Goal: Contribute content: Contribute content

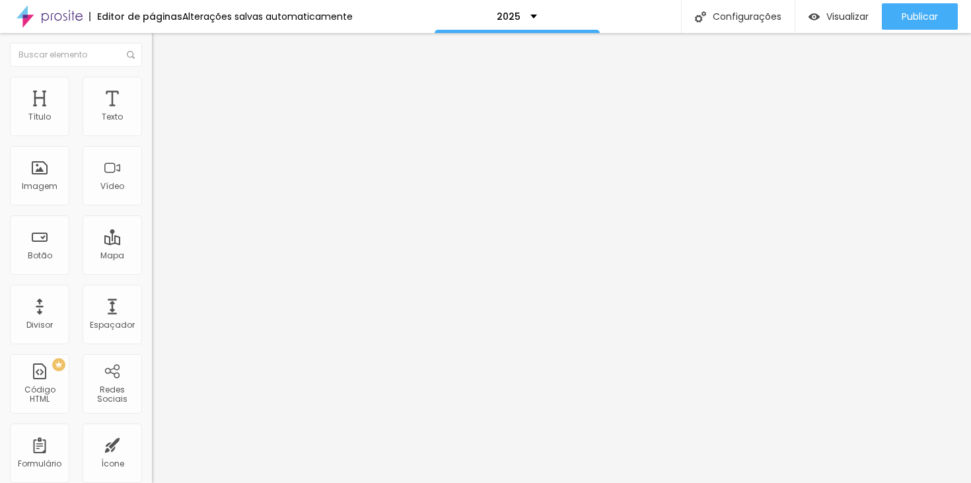
click at [152, 85] on li "Estilo" at bounding box center [228, 83] width 152 height 13
click at [152, 272] on input "https://" at bounding box center [231, 265] width 158 height 13
paste input "[URL][DOMAIN_NAME]"
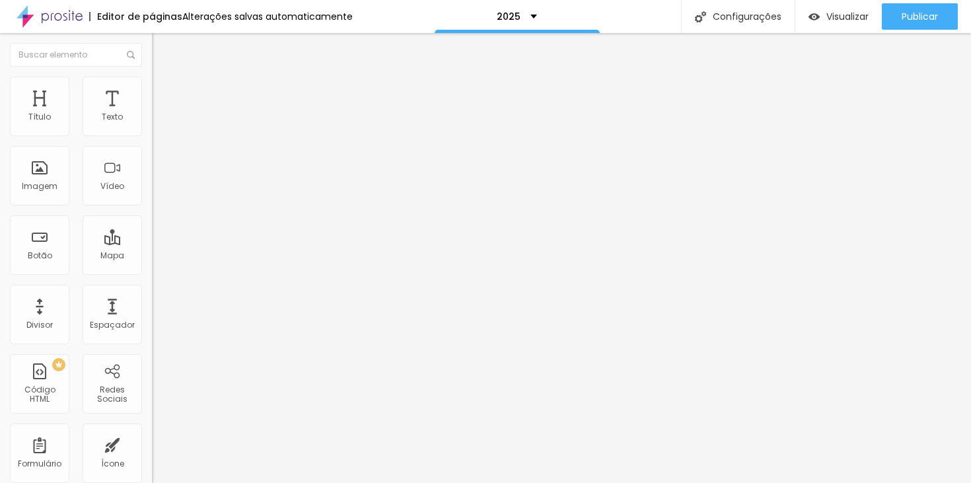
scroll to position [0, 34]
type input "[URL][DOMAIN_NAME]"
click at [152, 295] on div "Abrir em uma nova aba" at bounding box center [228, 292] width 152 height 7
click at [152, 124] on input "Inscrever-se" at bounding box center [231, 117] width 158 height 13
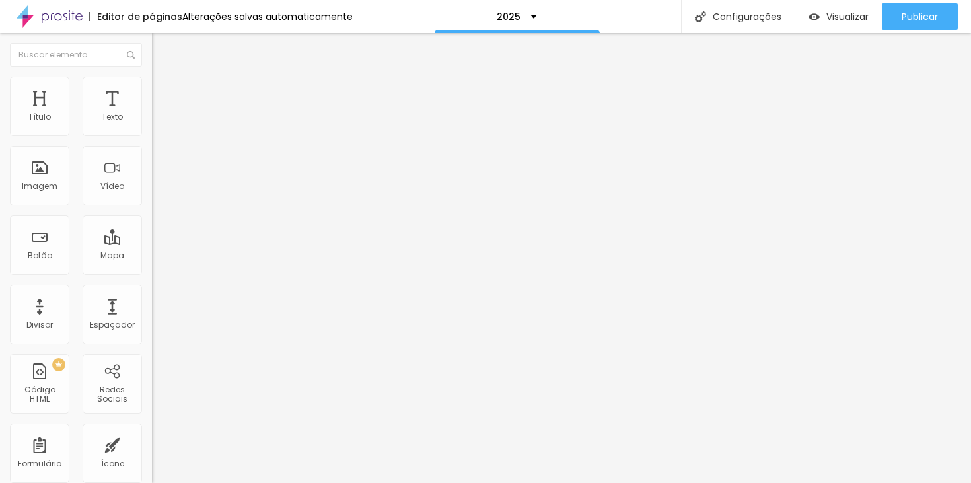
click at [152, 124] on input "Inscrever-se" at bounding box center [231, 117] width 158 height 13
type input "Saiba mais"
click at [152, 295] on div "Abrir em uma nova aba" at bounding box center [228, 292] width 152 height 7
click at [152, 272] on input "https://" at bounding box center [231, 265] width 158 height 13
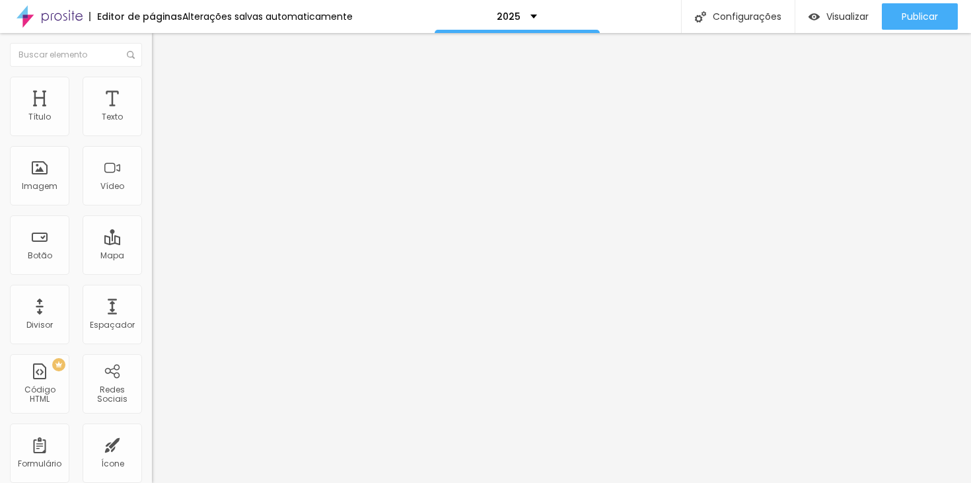
click at [152, 272] on input "https://" at bounding box center [231, 265] width 158 height 13
paste input "[URL][DOMAIN_NAME]"
type input "[URL][DOMAIN_NAME]"
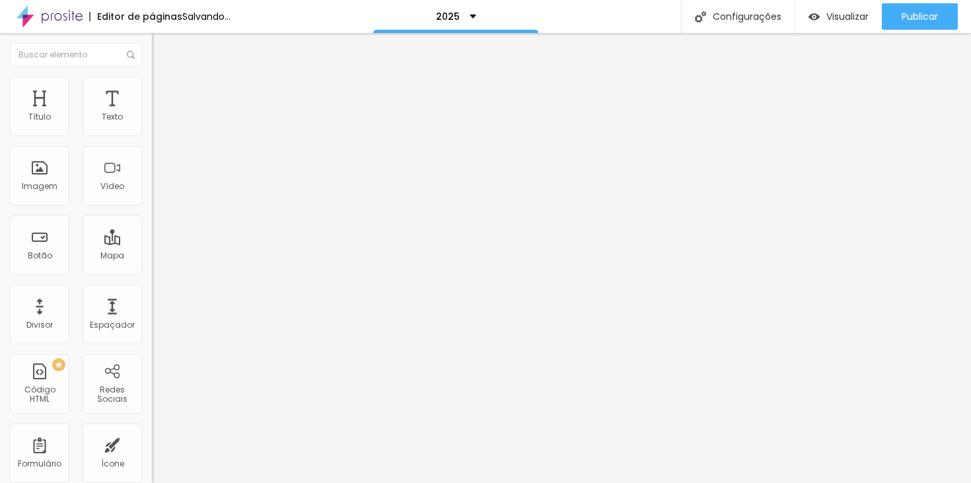
scroll to position [0, 0]
click at [152, 124] on input "Inscrever-se" at bounding box center [231, 117] width 158 height 13
type input "Inscrições em breve"
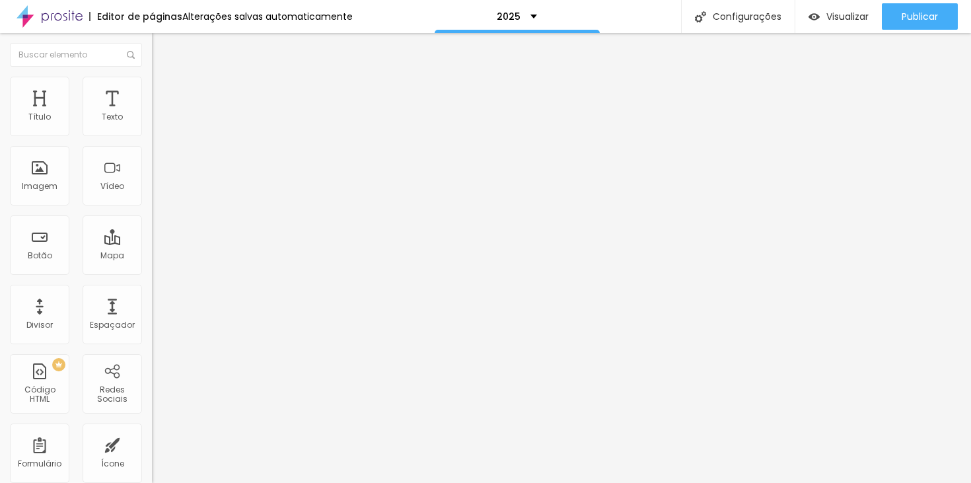
click at [152, 271] on input "https://" at bounding box center [231, 265] width 158 height 13
click at [152, 295] on div "Texto Inscrições em breve Alinhamento [GEOGRAPHIC_DATA] Link URL Abrir em uma n…" at bounding box center [228, 199] width 152 height 192
click at [152, 124] on input "Inscrever-se" at bounding box center [231, 117] width 158 height 13
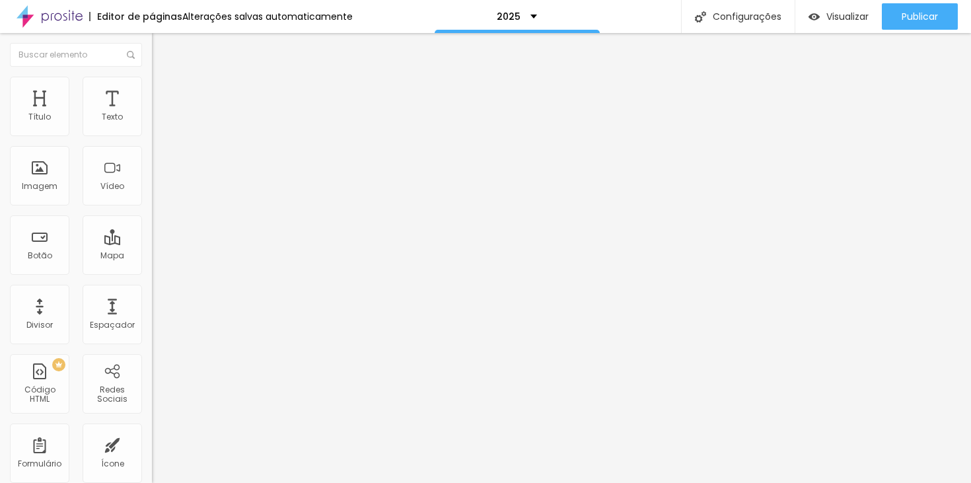
click at [152, 124] on input "Inscrever-se" at bounding box center [231, 117] width 158 height 13
type input "Inscrições em breve"
click at [152, 124] on input "Inscrever-se" at bounding box center [231, 117] width 158 height 13
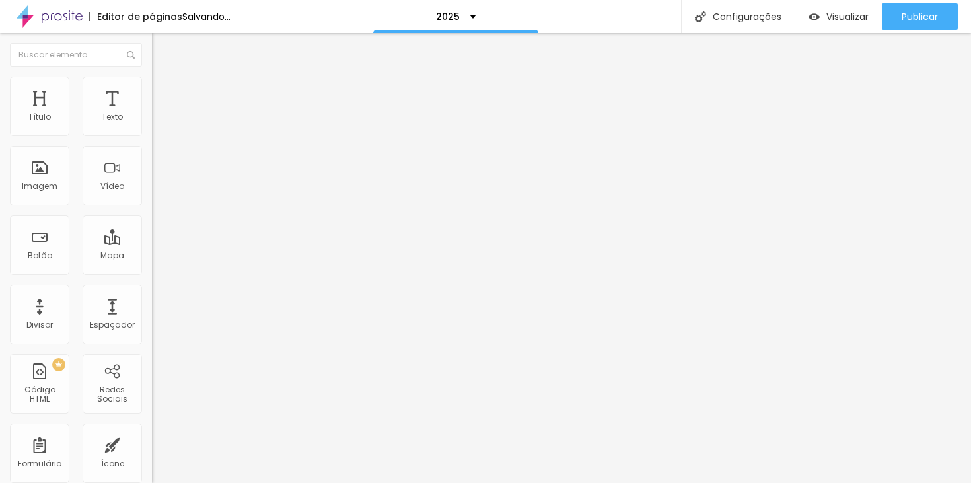
click at [152, 124] on input "Inscrever-se" at bounding box center [231, 117] width 158 height 13
type input "Inscrições em breve"
click at [152, 272] on input "[URL][DOMAIN_NAME]" at bounding box center [231, 265] width 158 height 13
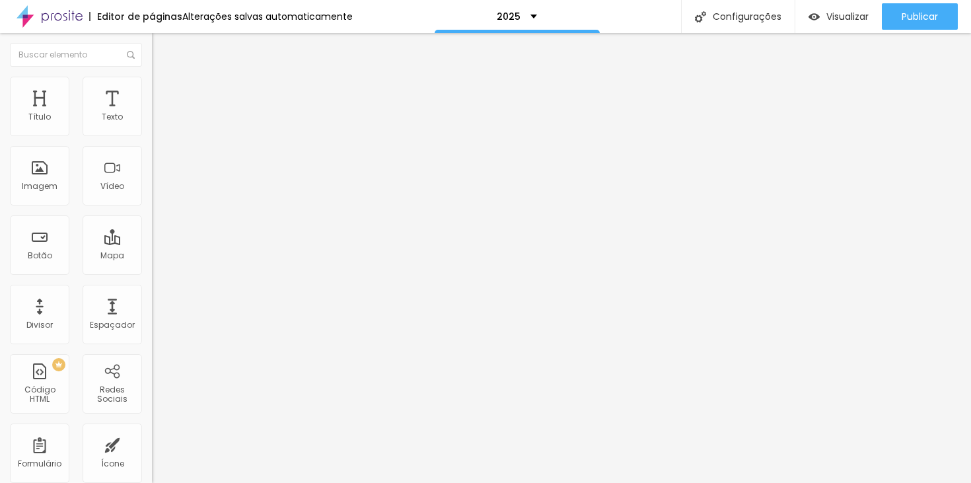
click at [152, 124] on input "Saiba mais" at bounding box center [231, 117] width 158 height 13
type input "Inscrições em breve"
click at [152, 86] on li "Estilo" at bounding box center [228, 83] width 152 height 13
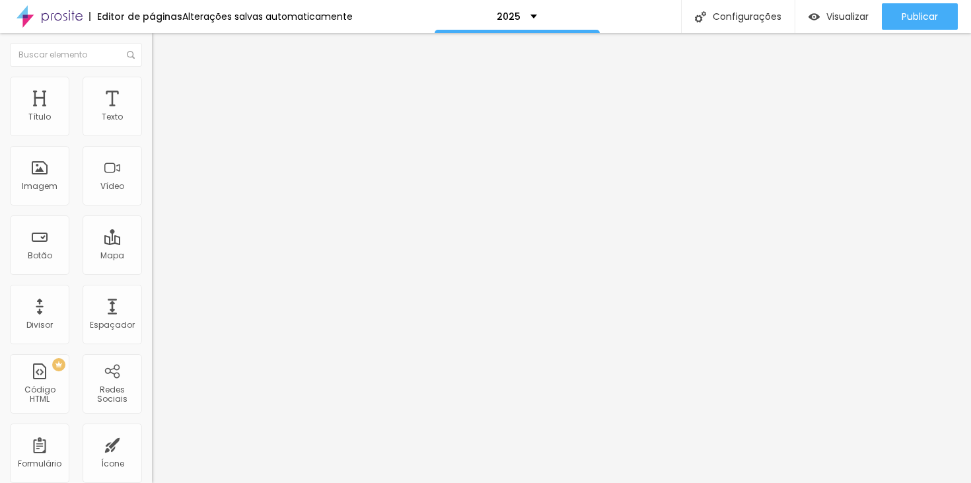
click at [152, 80] on img at bounding box center [158, 83] width 12 height 12
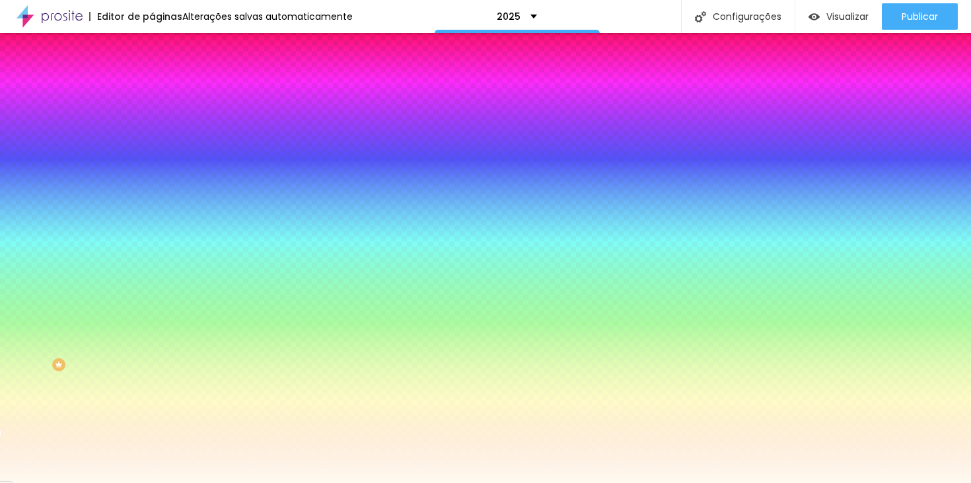
click at [152, 193] on input "#FFFAF0" at bounding box center [231, 186] width 158 height 13
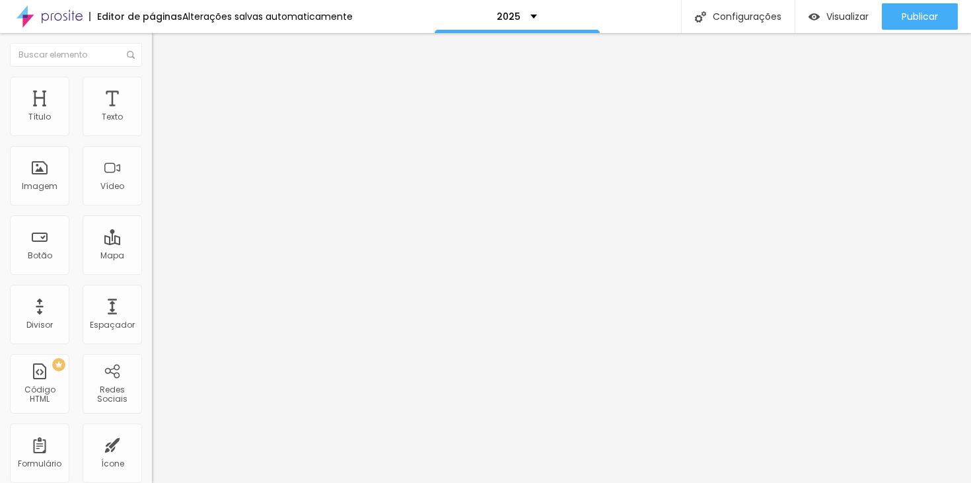
click at [152, 79] on img at bounding box center [158, 83] width 12 height 12
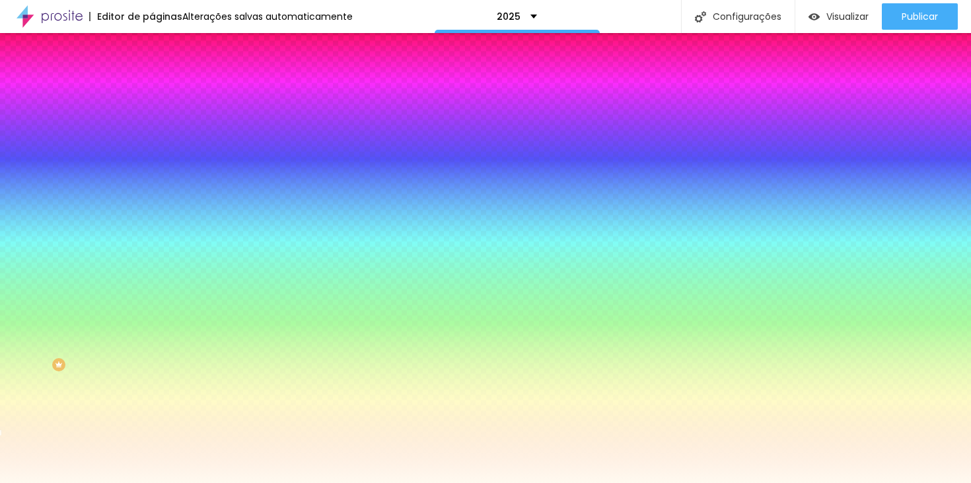
click at [224, 121] on span at bounding box center [228, 115] width 8 height 11
click at [152, 193] on input "#FFFAF0" at bounding box center [231, 186] width 158 height 13
click at [152, 180] on div at bounding box center [228, 180] width 152 height 0
drag, startPoint x: 125, startPoint y: 320, endPoint x: 129, endPoint y: 263, distance: 56.9
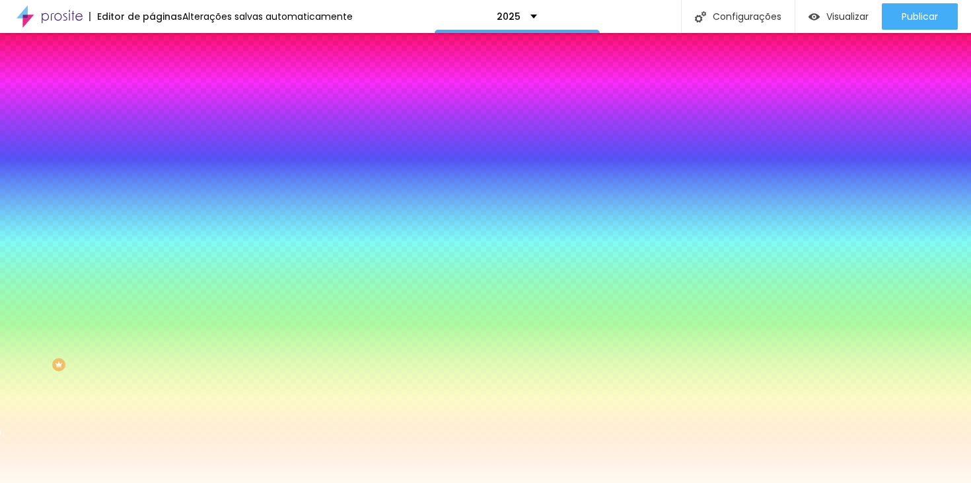
click at [152, 193] on div at bounding box center [228, 193] width 152 height 0
drag, startPoint x: 129, startPoint y: 261, endPoint x: 129, endPoint y: 374, distance: 112.9
click at [152, 374] on div "Editar Seção Conteúdo Estilo Avançado Imagem de fundo Adicionar imagem Efeito d…" at bounding box center [228, 258] width 152 height 450
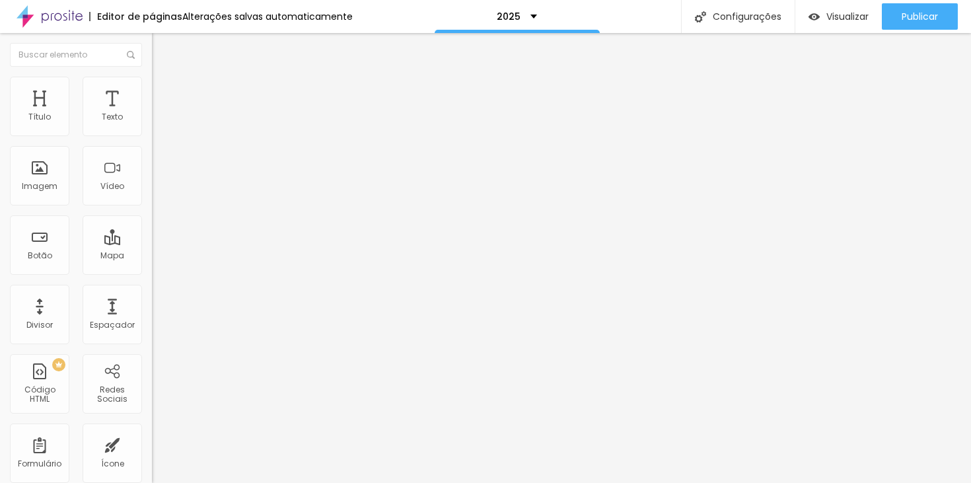
click at [164, 91] on span "Estilo" at bounding box center [174, 85] width 20 height 11
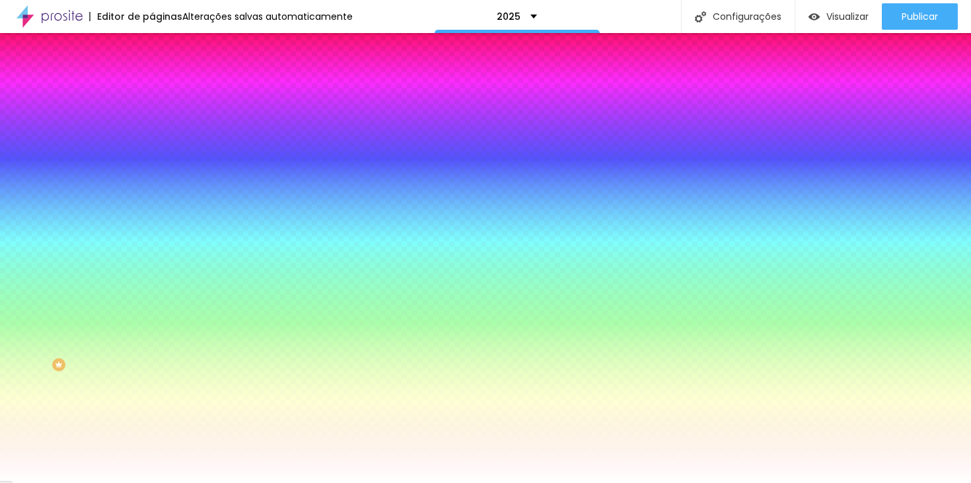
click at [152, 193] on input "#FFFFFF" at bounding box center [231, 186] width 158 height 13
paste input "AF0"
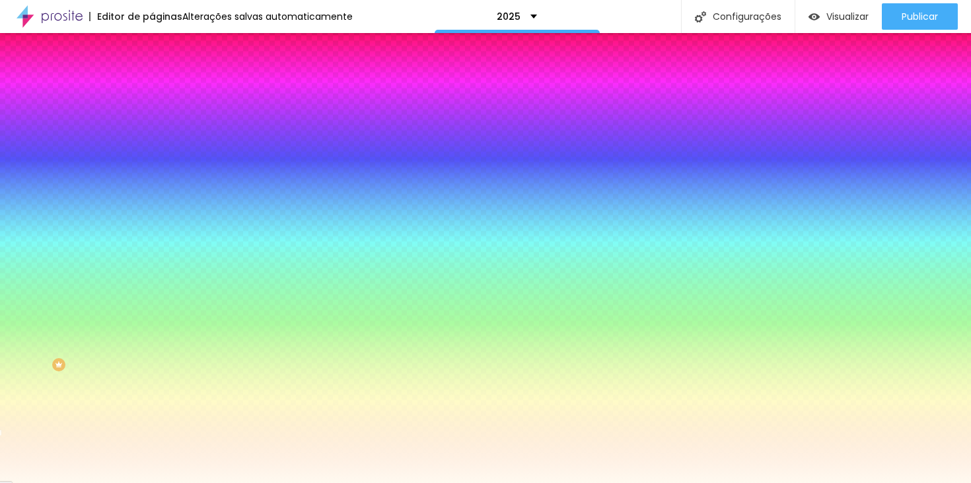
type input "#FFFAF0"
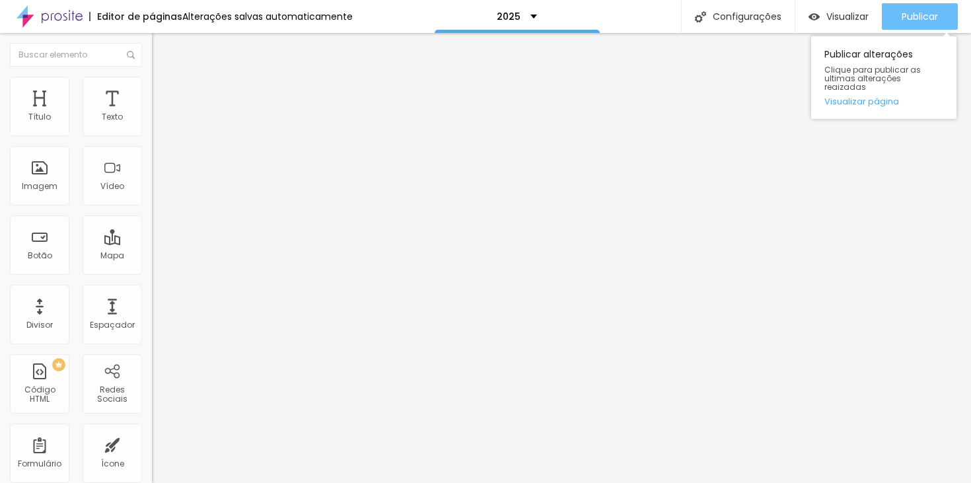
click at [905, 22] on div "Publicar" at bounding box center [919, 16] width 36 height 26
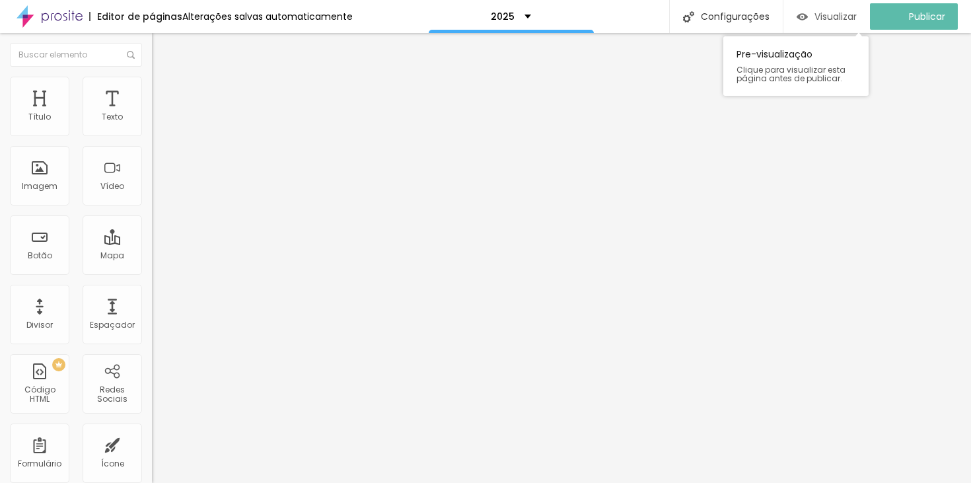
click at [806, 14] on img "button" at bounding box center [801, 16] width 11 height 11
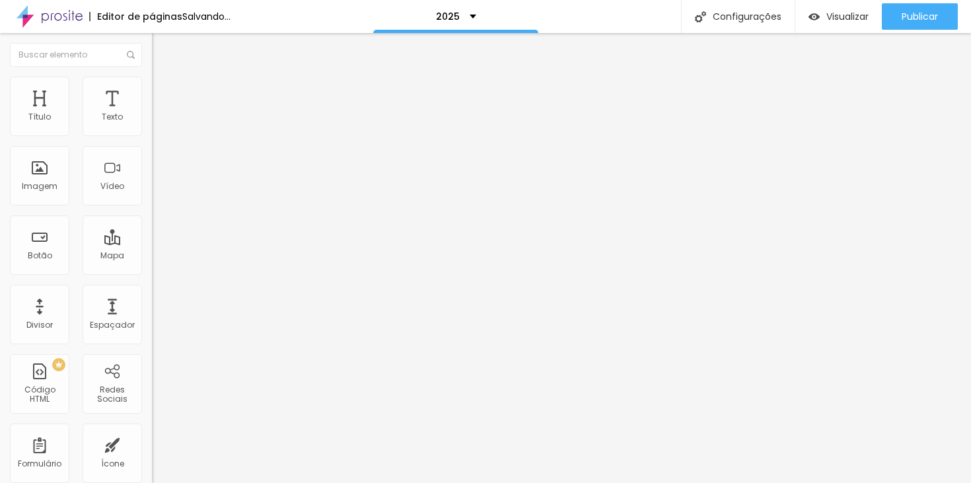
click at [152, 124] on input "Inscrever-se" at bounding box center [231, 117] width 158 height 13
type input "Inscrições em breve"
click at [152, 124] on input "Inscrever-se" at bounding box center [231, 117] width 158 height 13
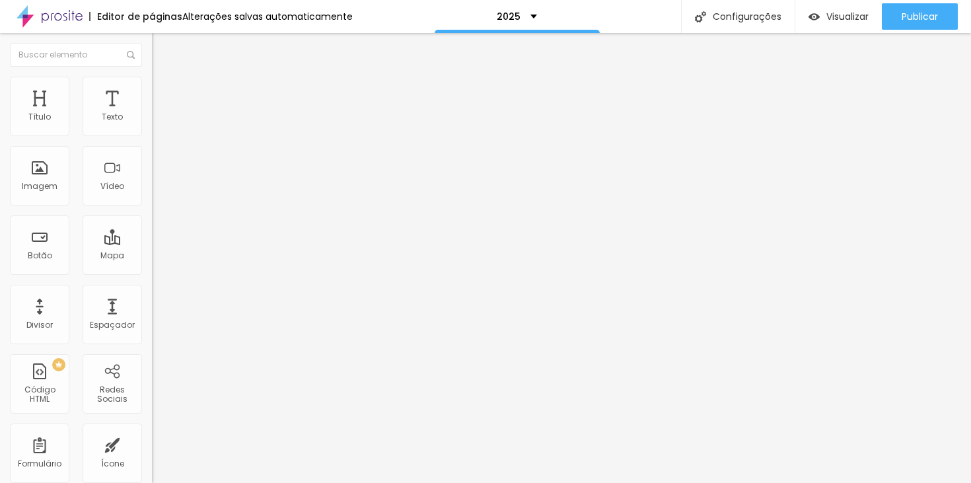
click at [152, 124] on input "Inscrever-se" at bounding box center [231, 117] width 158 height 13
type input "Inscrições em breve"
click at [152, 90] on li "Avançado" at bounding box center [228, 96] width 152 height 13
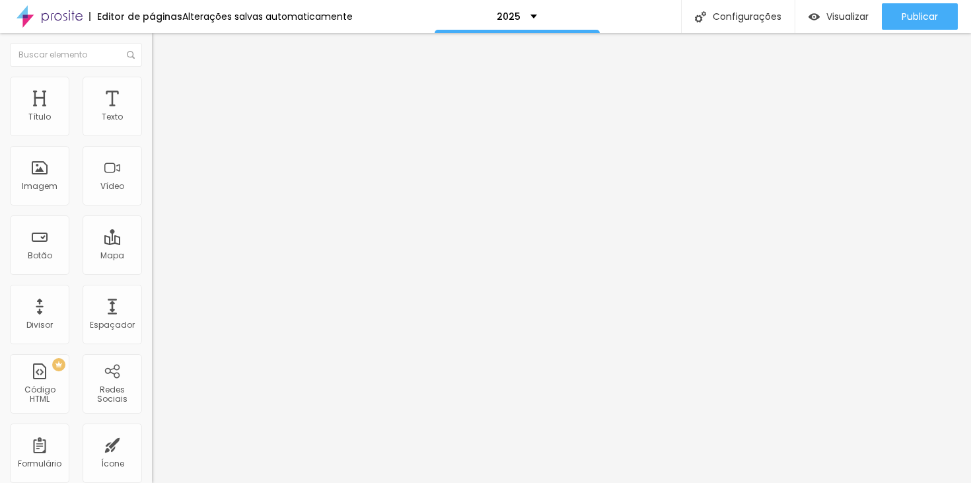
click at [152, 102] on li "Avançado" at bounding box center [228, 96] width 152 height 13
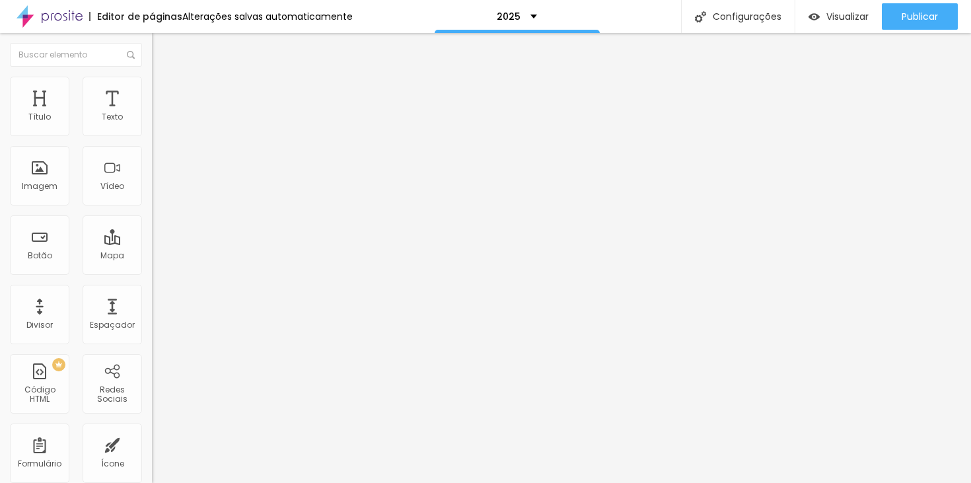
click at [164, 93] on span "Avançado" at bounding box center [186, 98] width 44 height 11
click at [152, 90] on img at bounding box center [158, 96] width 12 height 12
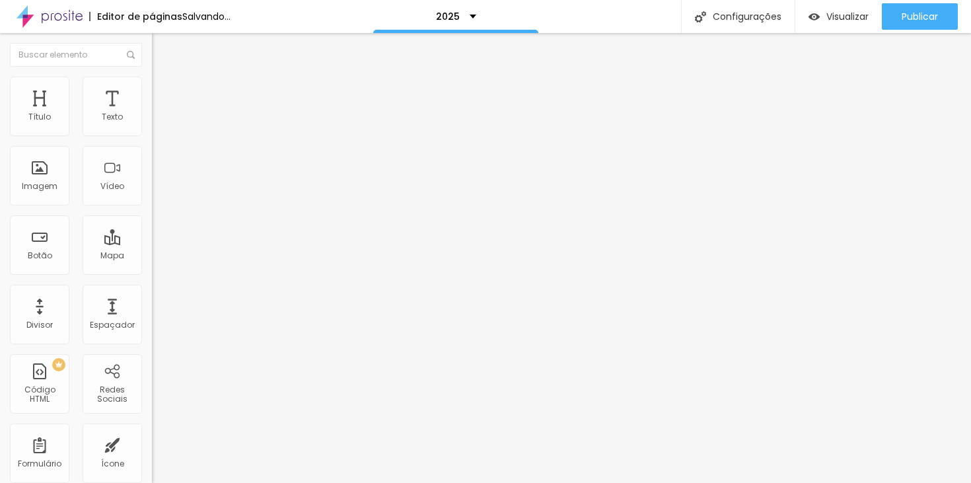
click at [164, 93] on span "Avançado" at bounding box center [186, 98] width 44 height 11
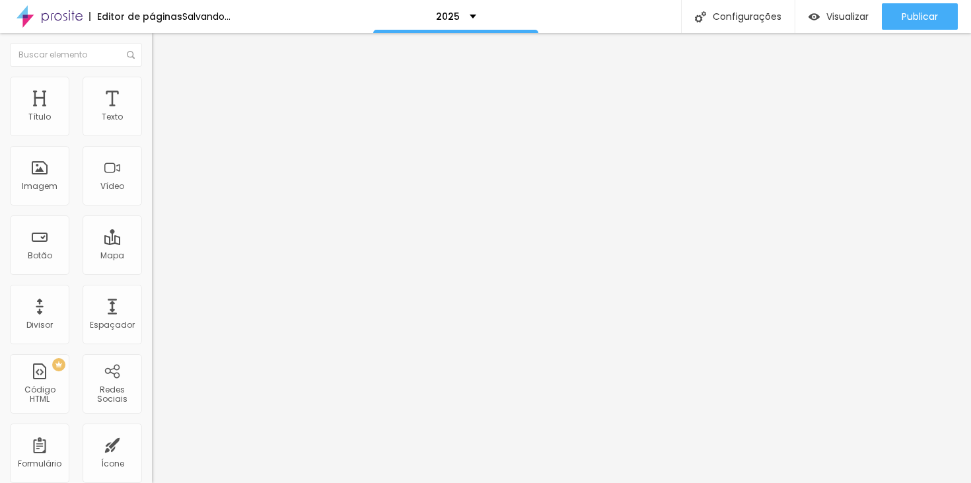
click at [164, 94] on span "Avançado" at bounding box center [186, 98] width 44 height 11
click at [152, 90] on li "Avançado" at bounding box center [228, 96] width 152 height 13
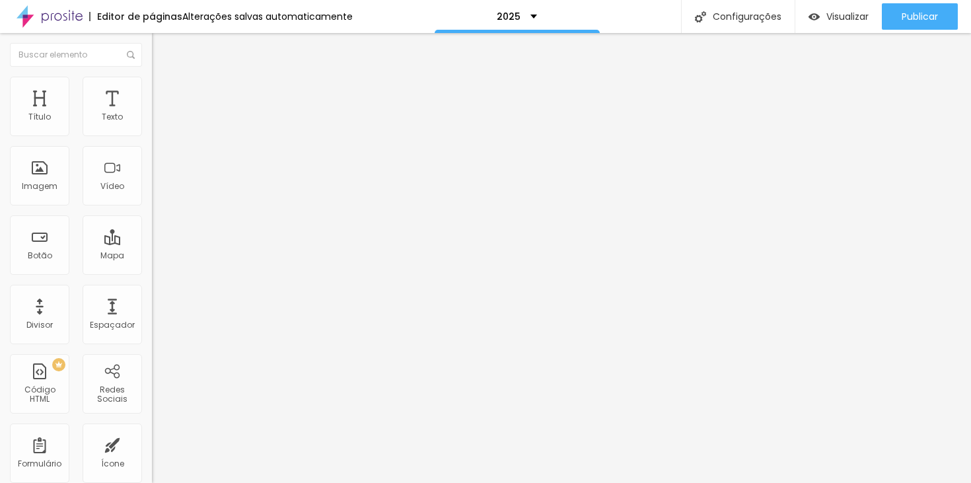
click at [152, 90] on img at bounding box center [158, 96] width 12 height 12
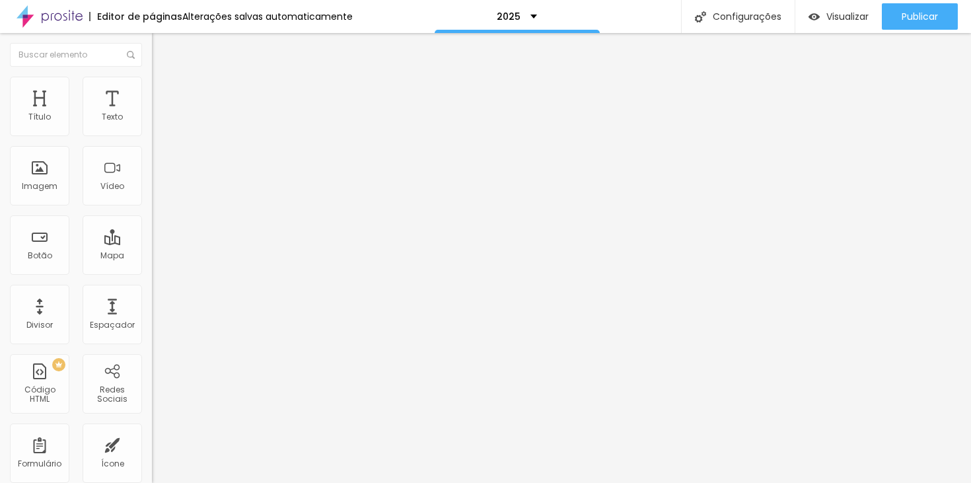
click at [164, 93] on span "Avançado" at bounding box center [186, 98] width 44 height 11
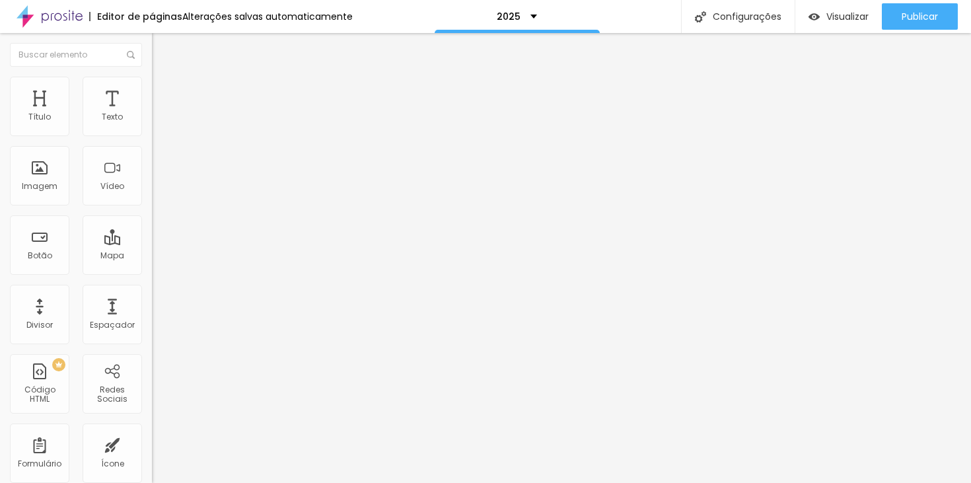
click at [152, 124] on input "Inscrever-se" at bounding box center [231, 117] width 158 height 13
type input "Inscrições em breve"
click at [152, 124] on input "Inscrever-se" at bounding box center [231, 117] width 158 height 13
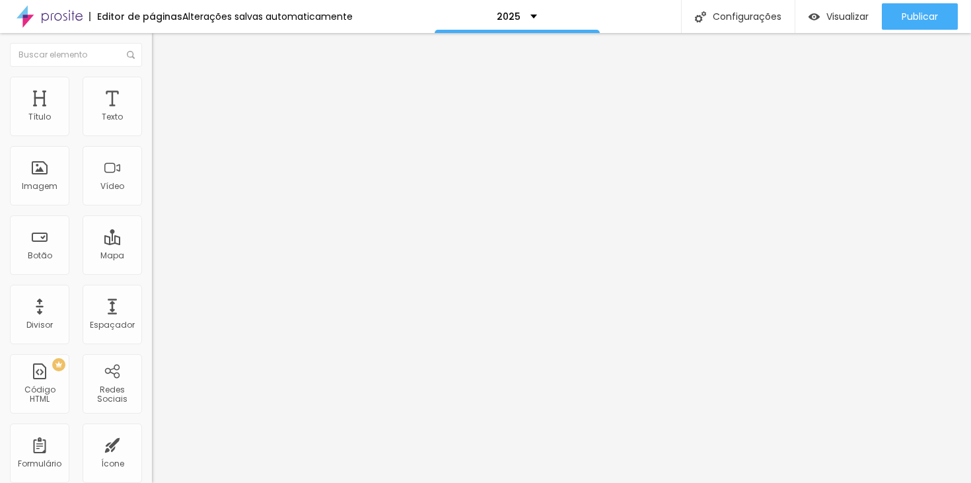
click at [152, 124] on input "Inscrever-se" at bounding box center [231, 117] width 158 height 13
type input "Inscrições em breve"
click at [152, 268] on input "https://" at bounding box center [231, 265] width 158 height 13
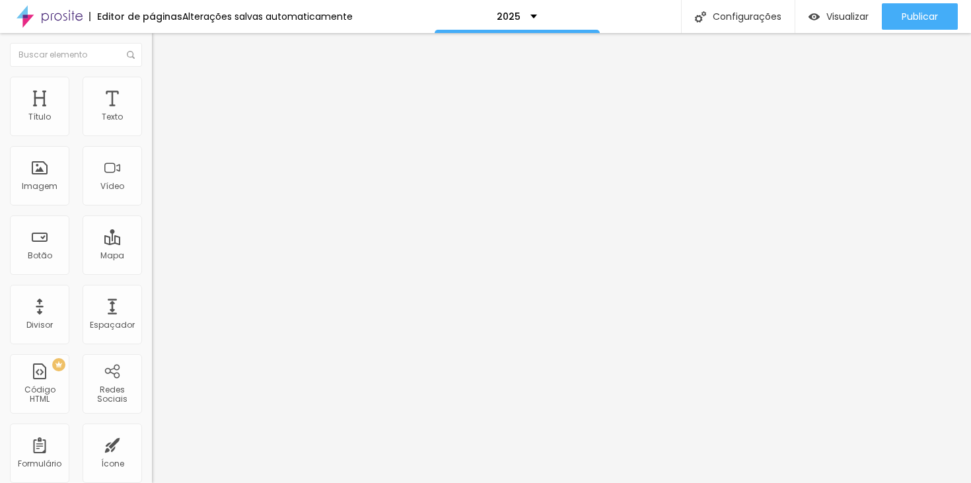
click at [152, 268] on input "https://" at bounding box center [231, 265] width 158 height 13
click at [164, 90] on span "Estilo" at bounding box center [174, 85] width 20 height 11
click at [164, 91] on span "Estilo" at bounding box center [174, 85] width 20 height 11
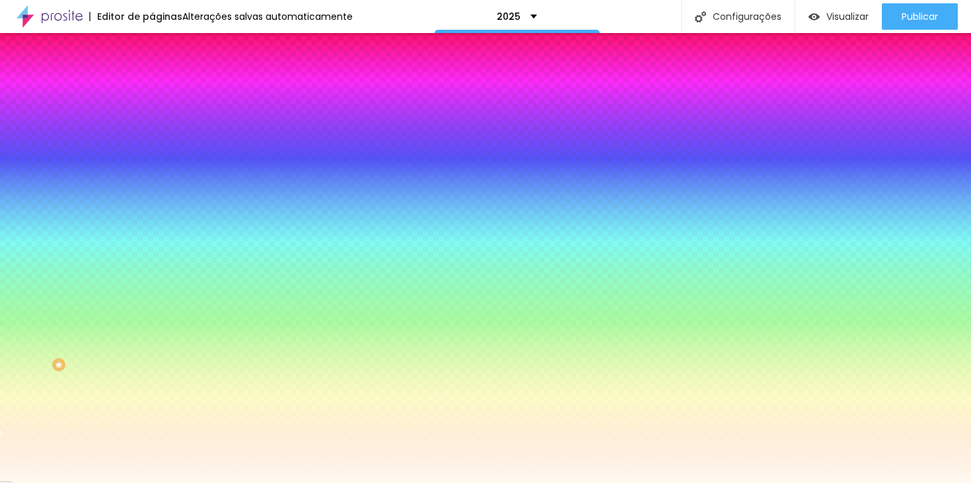
click at [152, 121] on span "Adicionar imagem" at bounding box center [194, 115] width 85 height 11
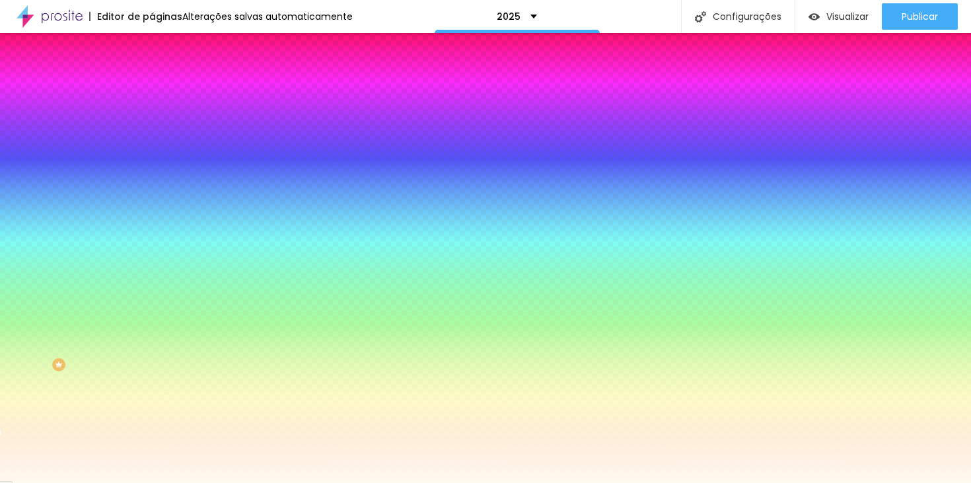
click at [152, 193] on input "#FFFAF0" at bounding box center [231, 186] width 158 height 13
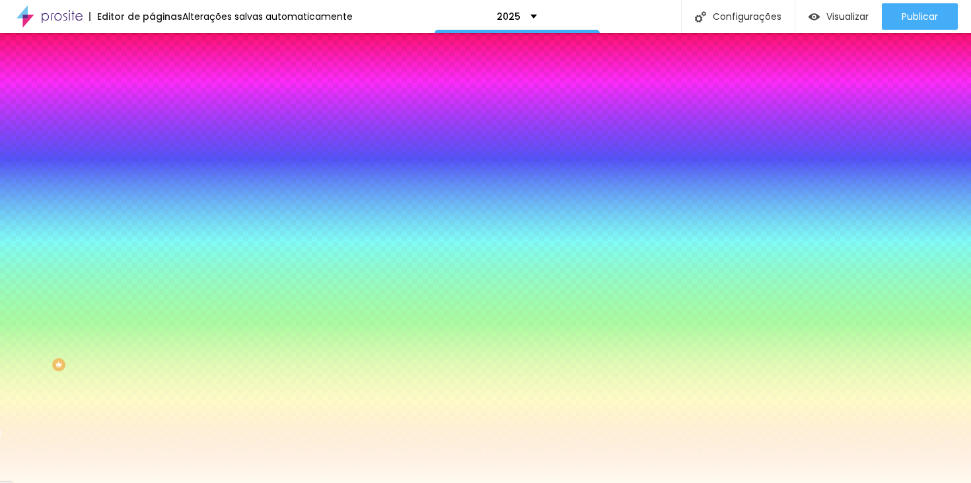
click at [152, 180] on div at bounding box center [228, 180] width 152 height 0
drag, startPoint x: 129, startPoint y: 281, endPoint x: 129, endPoint y: 242, distance: 39.0
click at [152, 193] on div "Cor de fundo Voltar ao padrão #FFFAF0" at bounding box center [228, 174] width 152 height 36
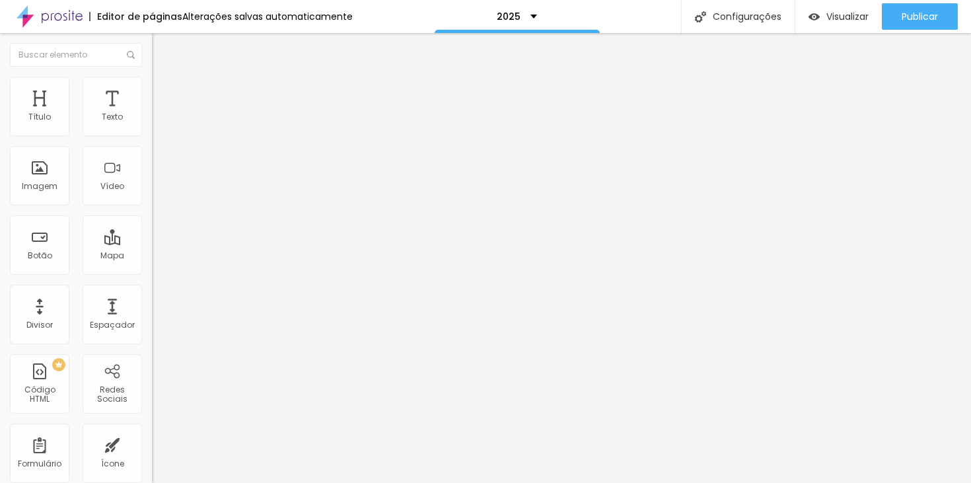
click at [152, 83] on img at bounding box center [158, 83] width 12 height 12
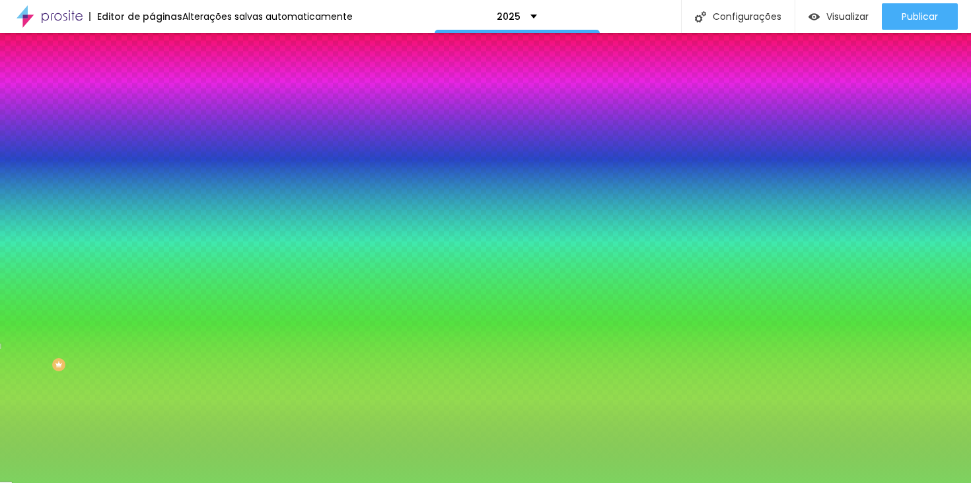
click at [152, 133] on input "#7ED360" at bounding box center [231, 132] width 158 height 13
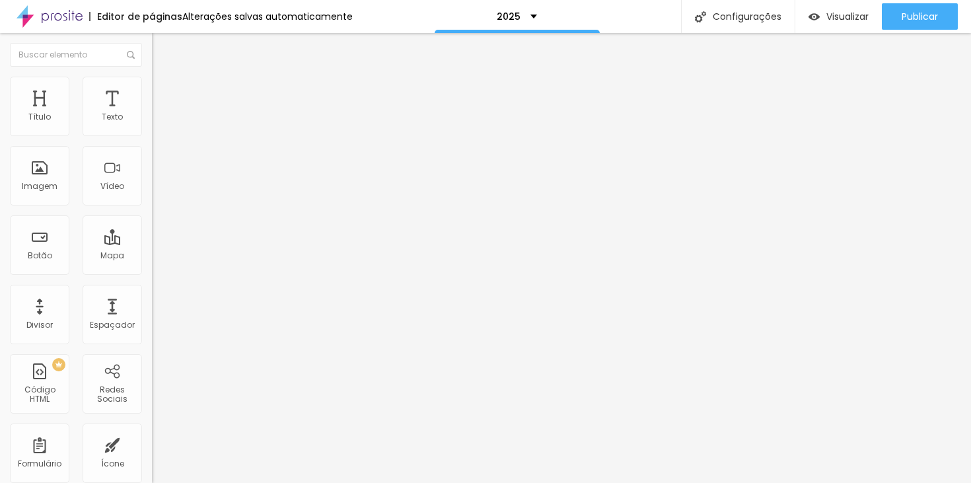
click at [164, 90] on span "Estilo" at bounding box center [174, 85] width 20 height 11
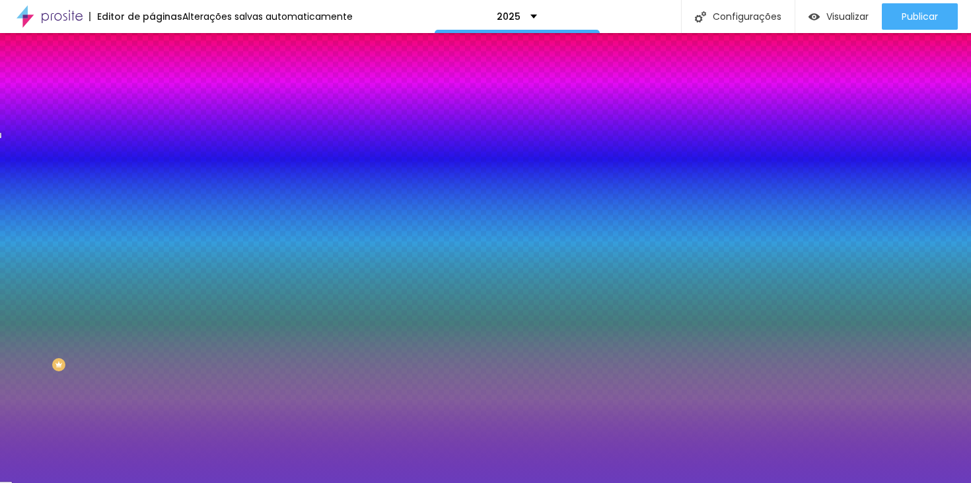
click at [152, 119] on div "Cor de fundo Voltar ao padrão #6A3CBC" at bounding box center [228, 121] width 152 height 36
click at [152, 130] on input "#6A3CBC" at bounding box center [231, 132] width 158 height 13
paste input "7ED360"
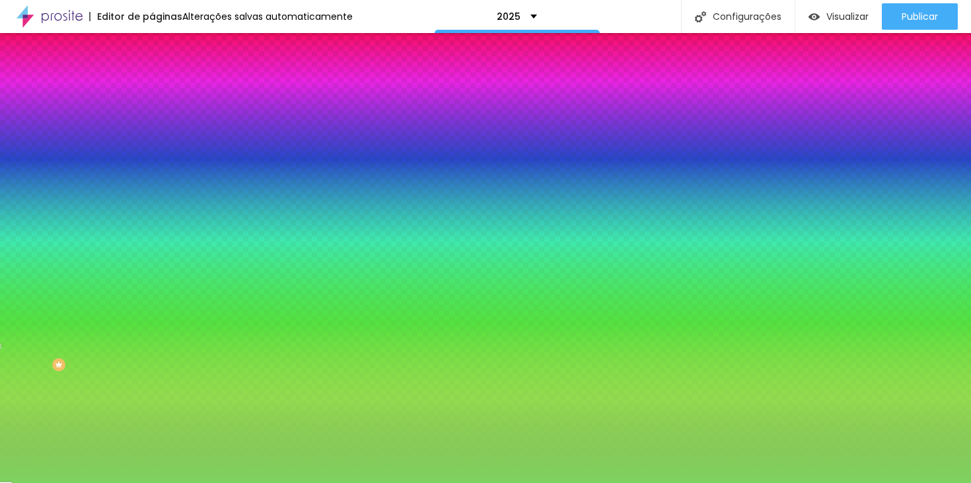
type input "#7ED360"
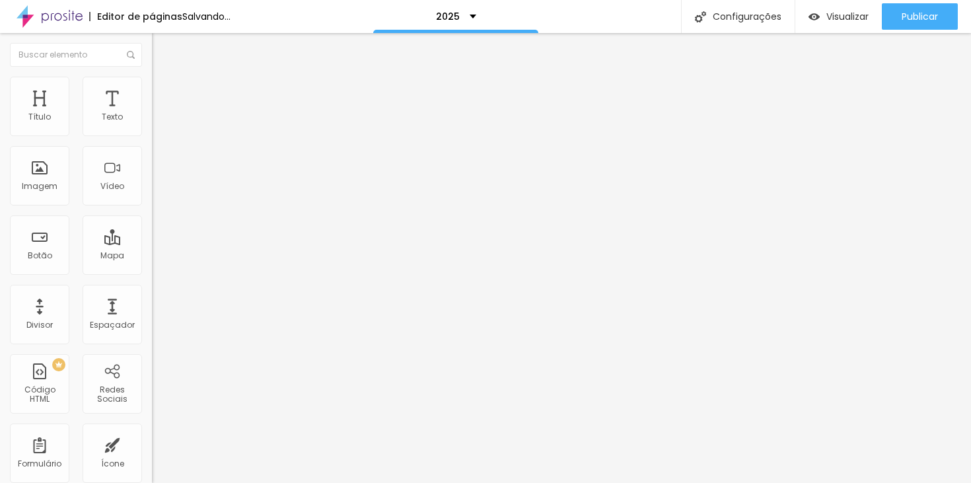
click at [152, 114] on span "Trocar imagem" at bounding box center [188, 107] width 72 height 11
click at [164, 94] on span "Avançado" at bounding box center [186, 98] width 44 height 11
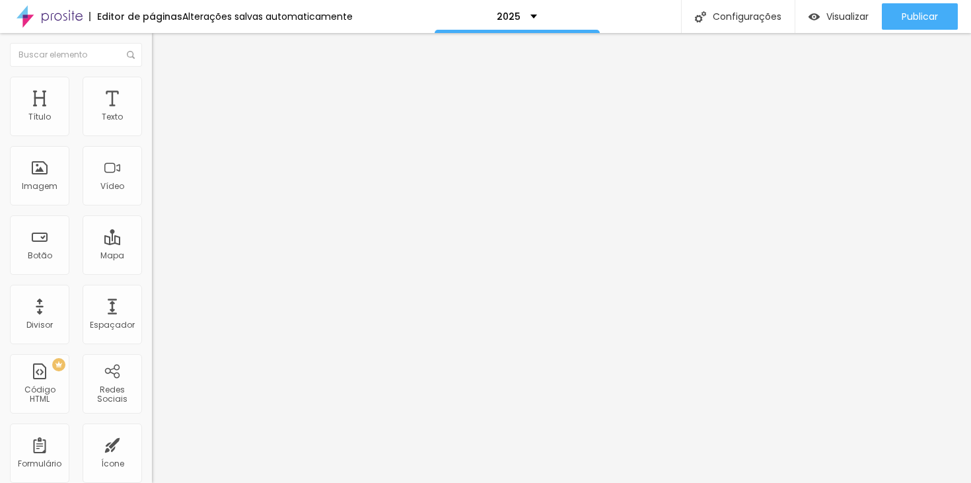
click at [164, 93] on span "Avançado" at bounding box center [186, 98] width 44 height 11
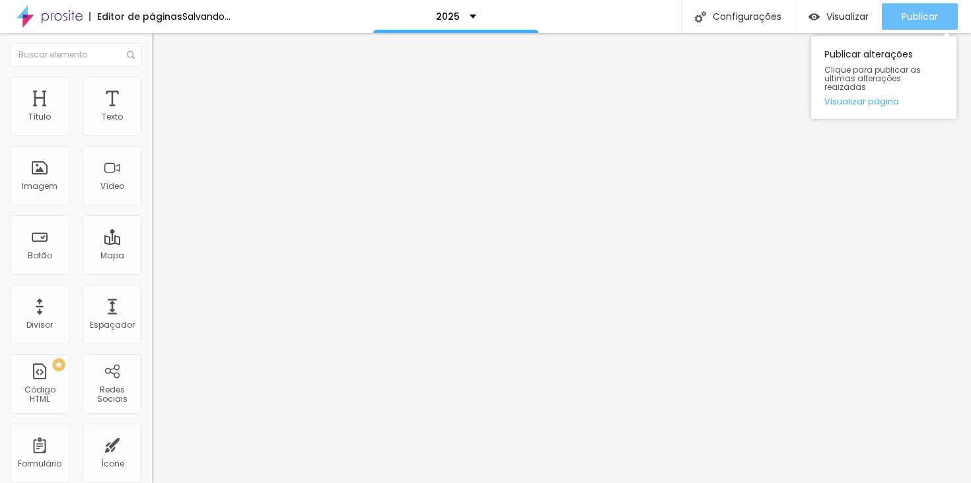
click at [901, 15] on span "Publicar" at bounding box center [919, 16] width 36 height 11
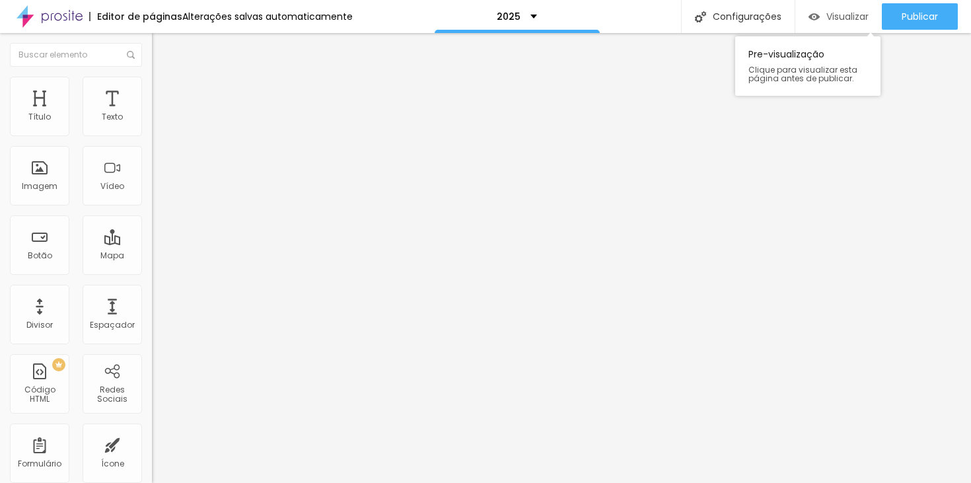
click at [838, 19] on span "Visualizar" at bounding box center [847, 16] width 42 height 11
